Goal: Task Accomplishment & Management: Complete application form

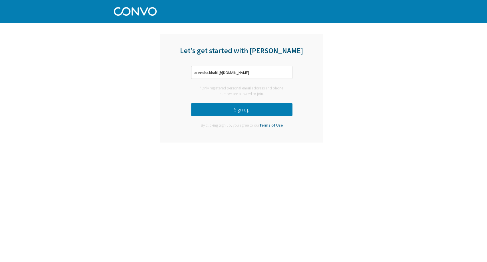
click at [234, 107] on button "Sign up" at bounding box center [241, 109] width 101 height 13
click at [219, 73] on input "areesha.khalil.@convo.com" at bounding box center [241, 72] width 101 height 13
type input "[EMAIL_ADDRESS][DOMAIN_NAME]"
click at [246, 109] on button "Sign up" at bounding box center [241, 109] width 101 height 13
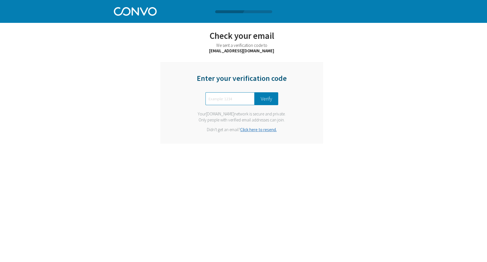
paste input "4657"
type input "4657"
click at [262, 98] on button "Verify" at bounding box center [266, 98] width 23 height 13
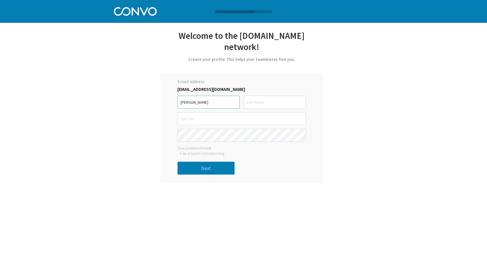
type input "Areesha"
click at [261, 96] on input "text" at bounding box center [275, 102] width 62 height 13
type input "Khalil"
click at [245, 112] on input "text" at bounding box center [242, 118] width 128 height 13
click at [184, 112] on input "Junoir" at bounding box center [242, 118] width 128 height 13
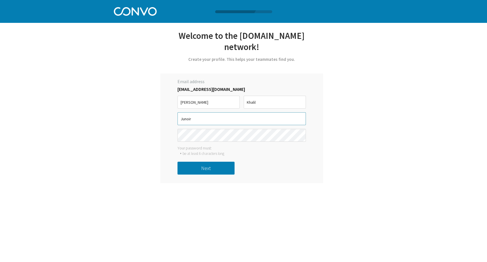
click at [184, 112] on input "Junoir" at bounding box center [242, 118] width 128 height 13
type input "Junior UIUX Designer"
click at [196, 162] on button "Next" at bounding box center [206, 168] width 57 height 13
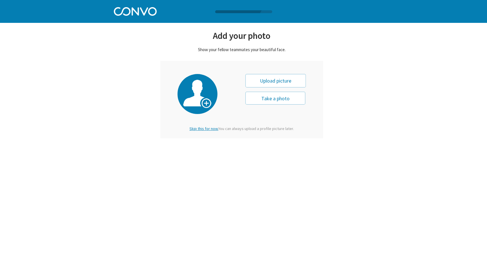
click at [208, 130] on span "Skip this for now." at bounding box center [204, 128] width 29 height 5
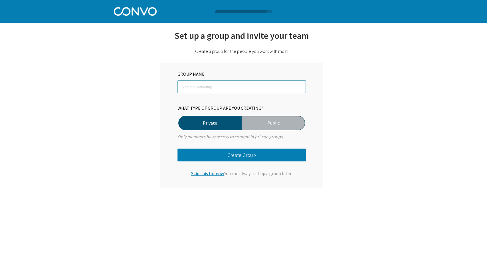
click at [203, 86] on input "text" at bounding box center [242, 86] width 128 height 13
click at [211, 175] on span "Skip this for now." at bounding box center [207, 173] width 33 height 6
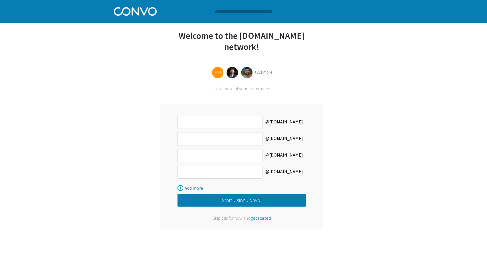
click at [258, 194] on button "Start Using Convo!" at bounding box center [242, 200] width 128 height 13
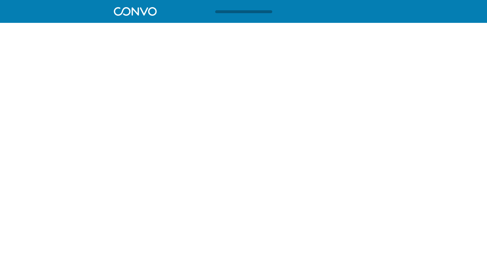
click at [228, 28] on html "Log in Pricing Security Apps Contact Sales Careers 1 1 1 Let’s get started with…" at bounding box center [243, 14] width 487 height 28
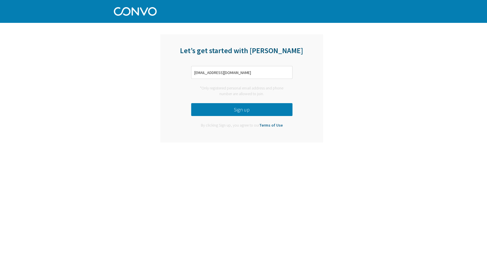
type input "[EMAIL_ADDRESS][DOMAIN_NAME]"
click at [220, 113] on button "Sign up" at bounding box center [241, 109] width 101 height 13
